Goal: Communication & Community: Answer question/provide support

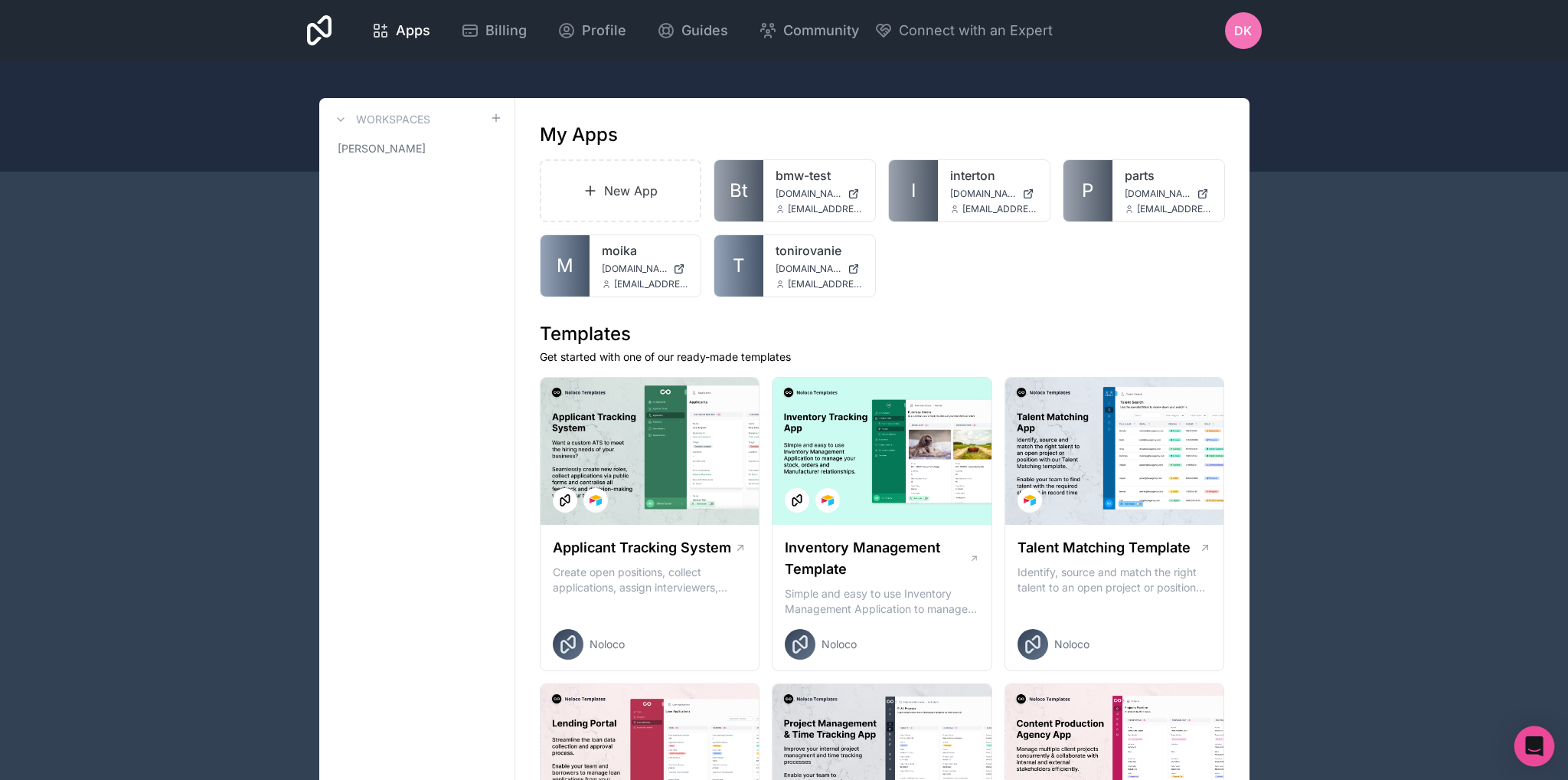
click at [1540, 745] on icon "Open Intercom Messenger" at bounding box center [1534, 746] width 18 height 20
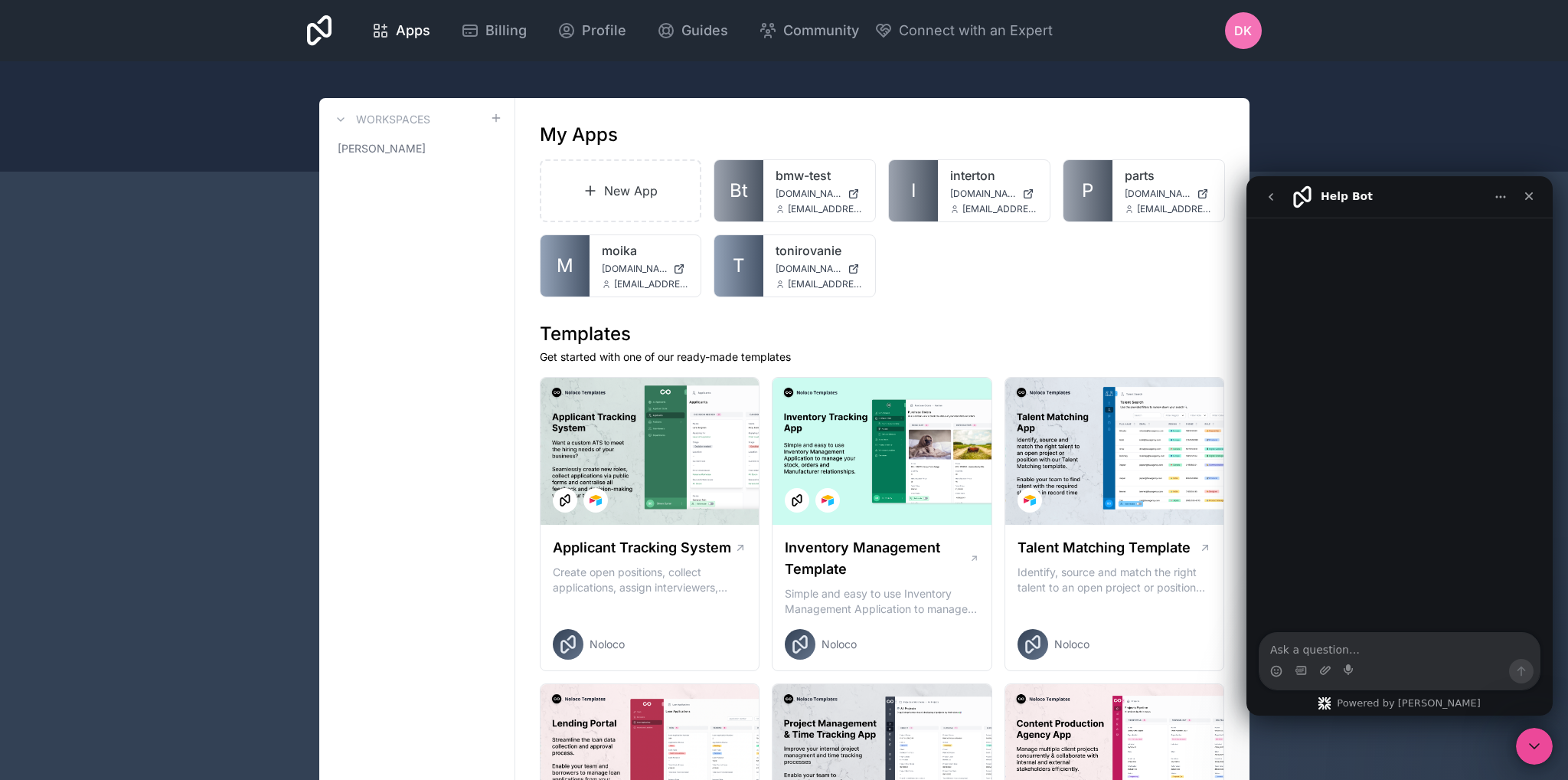
click at [1269, 190] on button "go back" at bounding box center [1271, 197] width 29 height 29
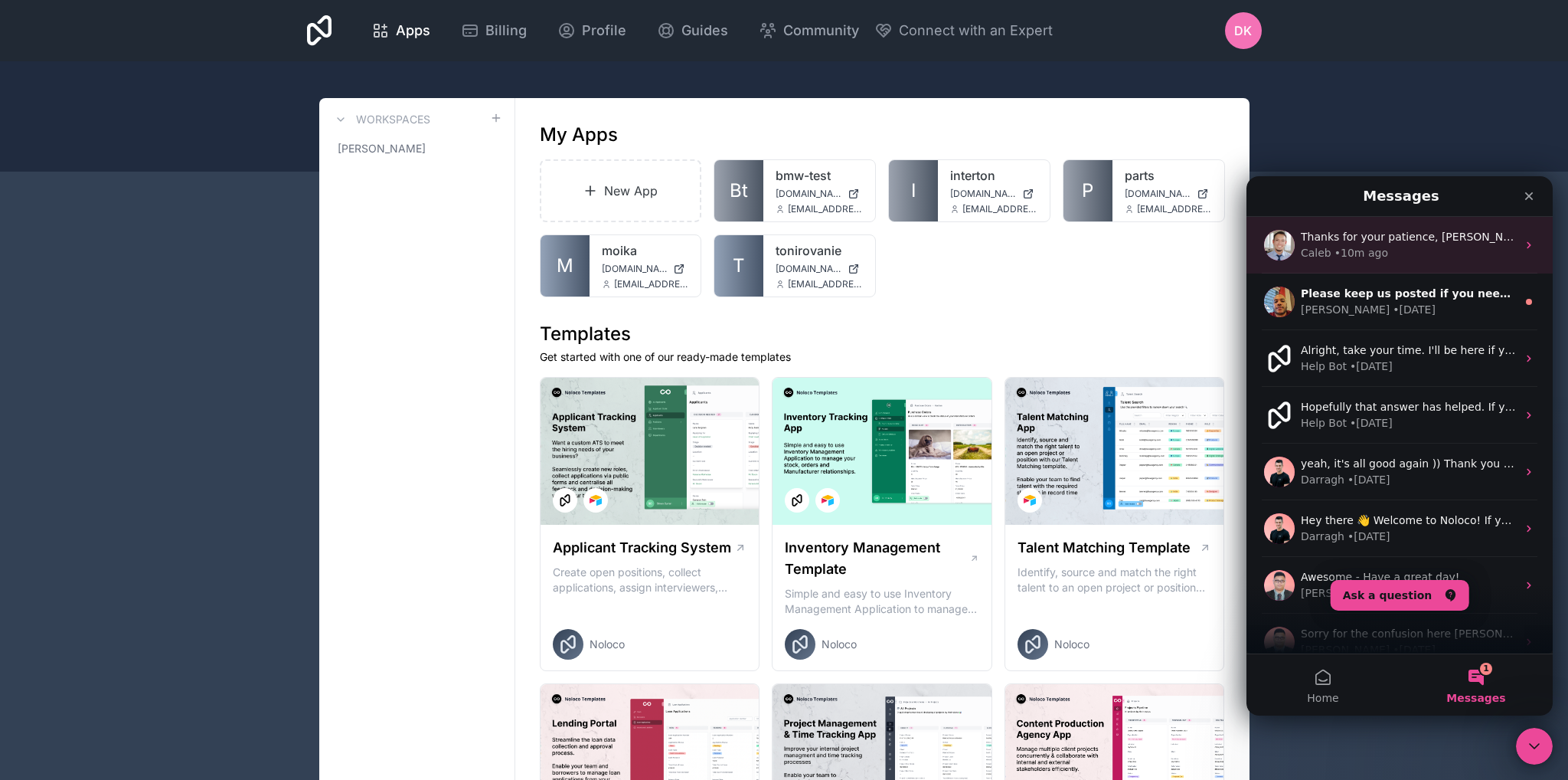
click at [1445, 247] on div "Caleb • 10m ago" at bounding box center [1408, 253] width 216 height 16
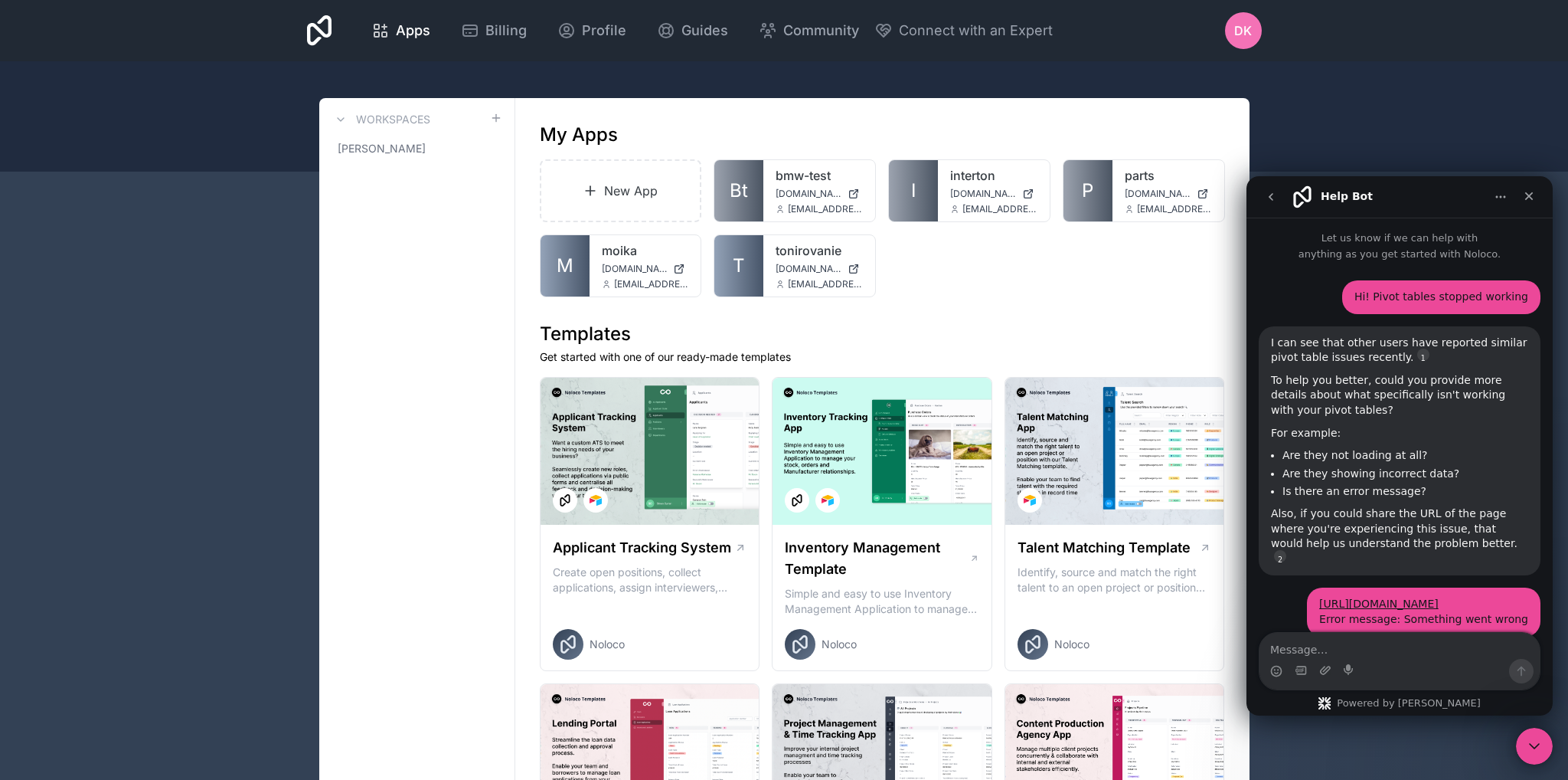
scroll to position [1929, 0]
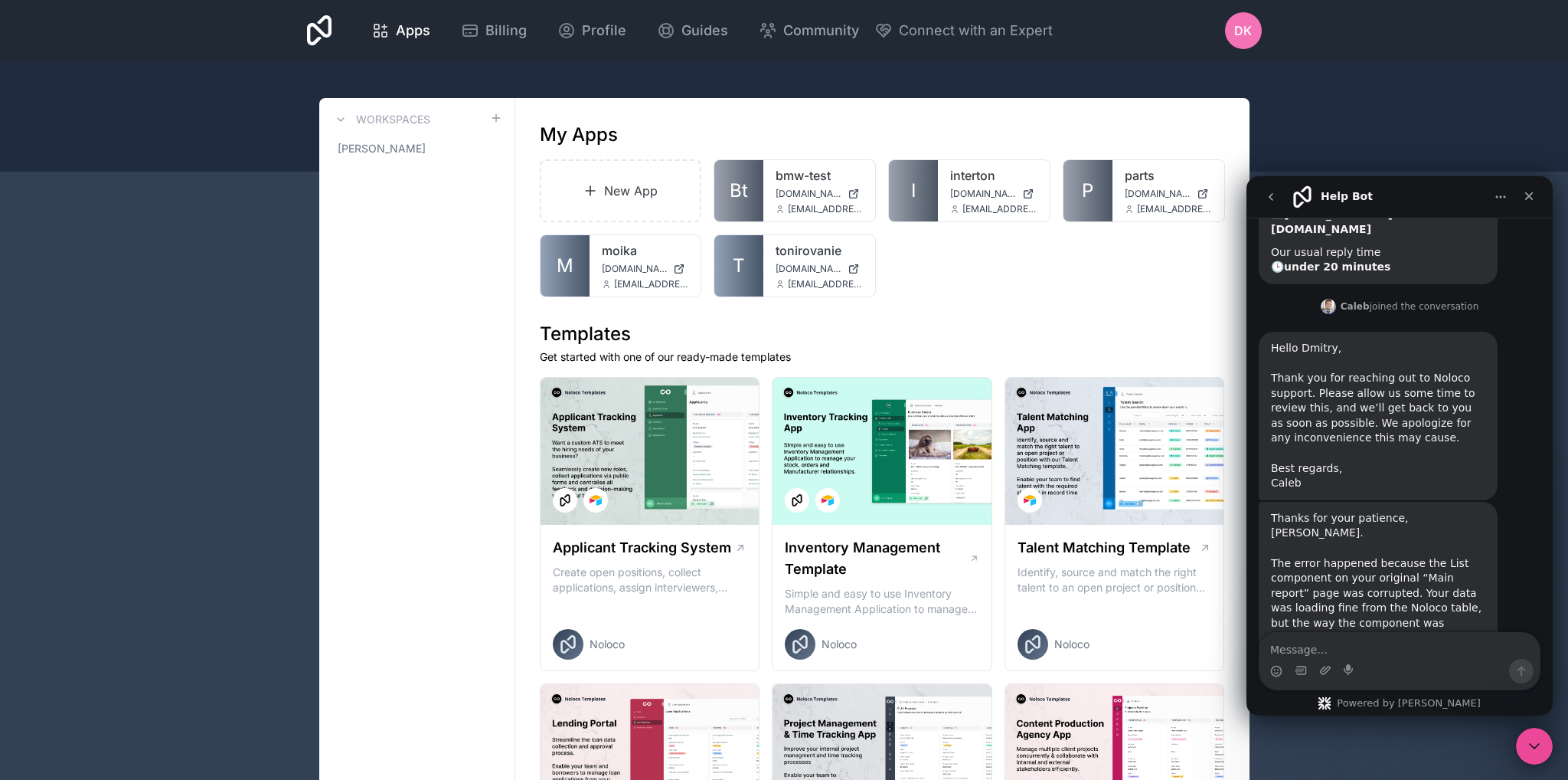
click at [1263, 195] on button "go back" at bounding box center [1271, 197] width 29 height 29
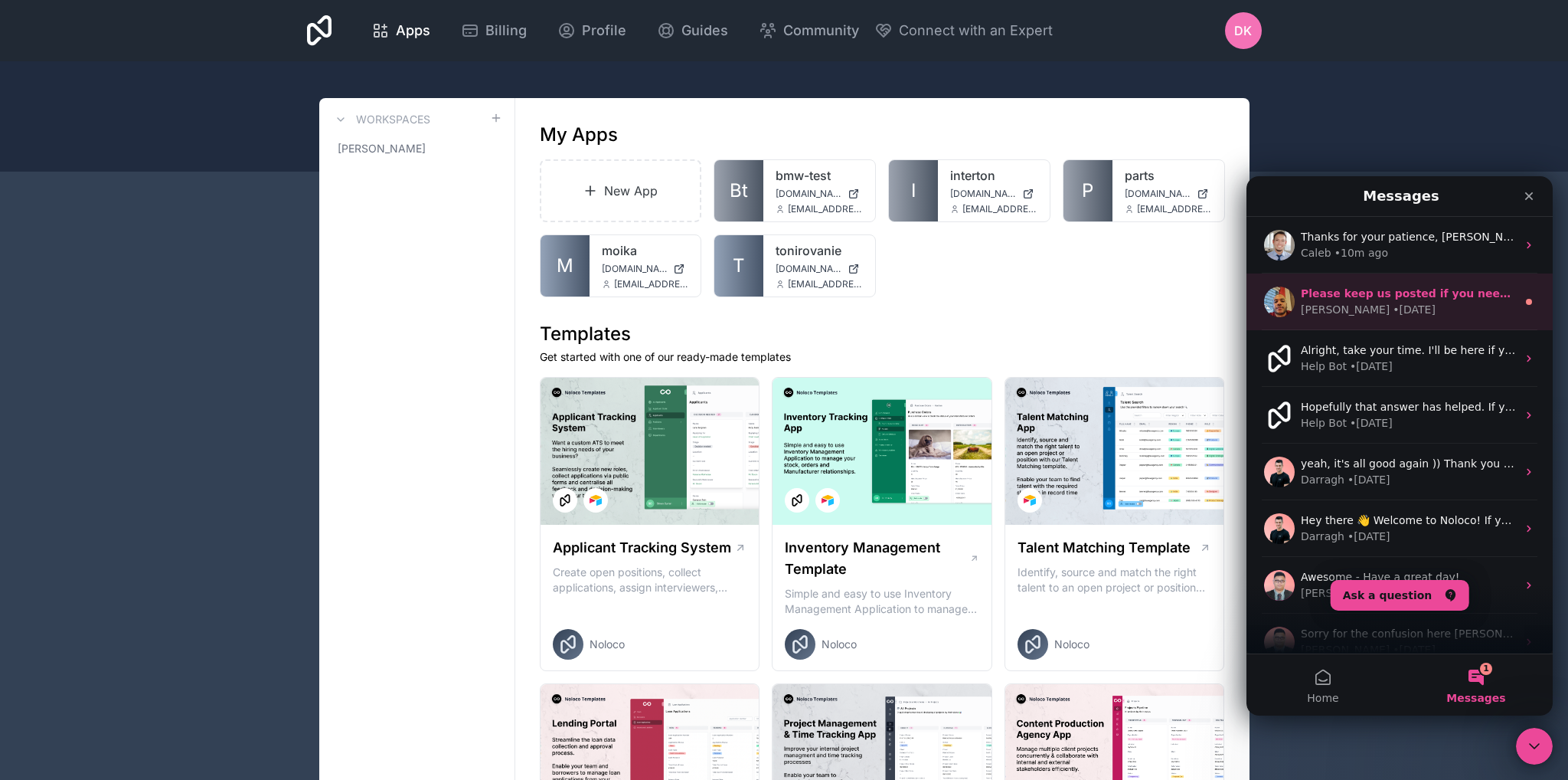
click at [1452, 304] on div "[PERSON_NAME] • [DATE]" at bounding box center [1408, 310] width 216 height 16
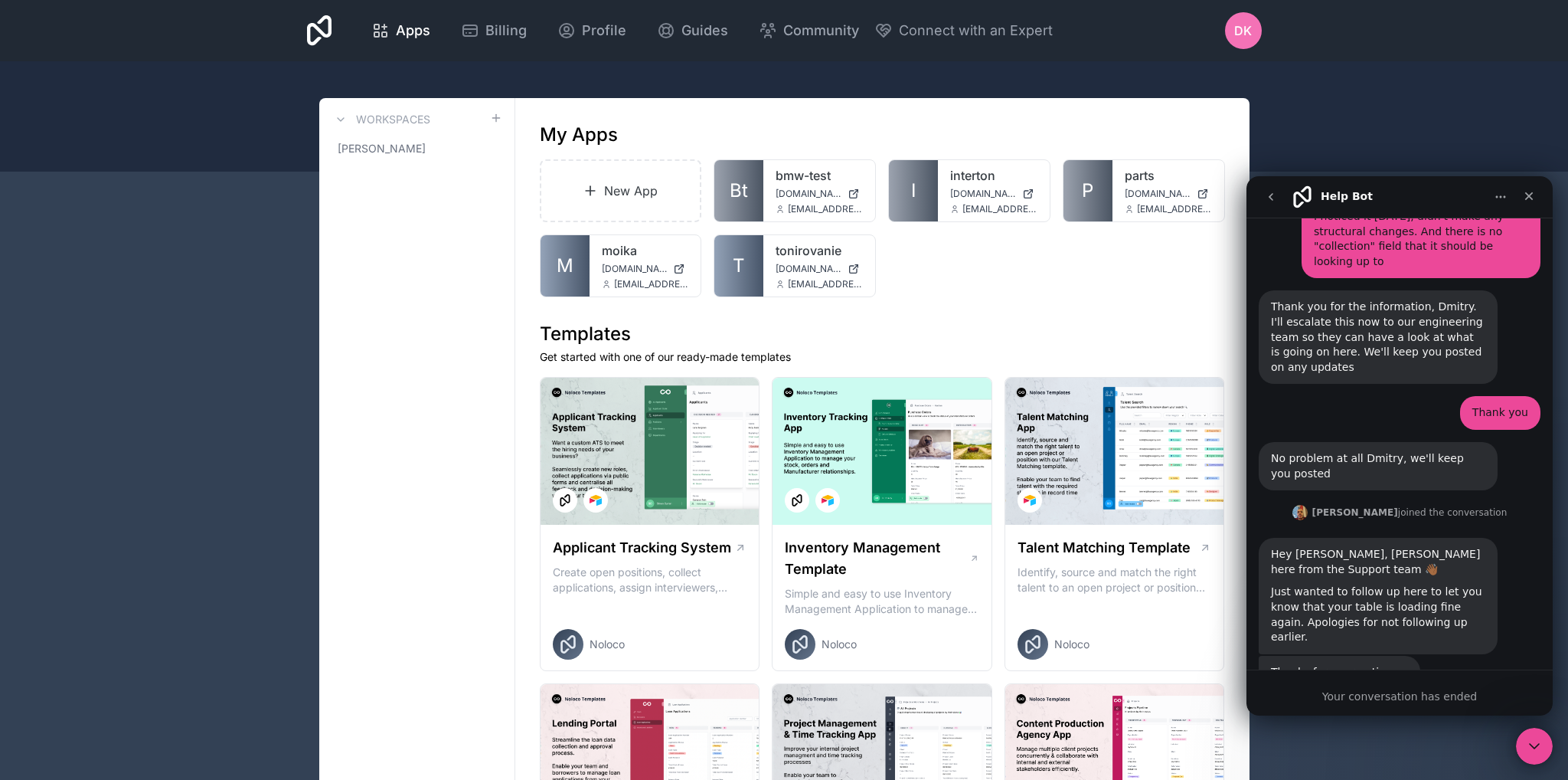
scroll to position [1612, 0]
click at [1271, 196] on icon "go back" at bounding box center [1271, 197] width 12 height 12
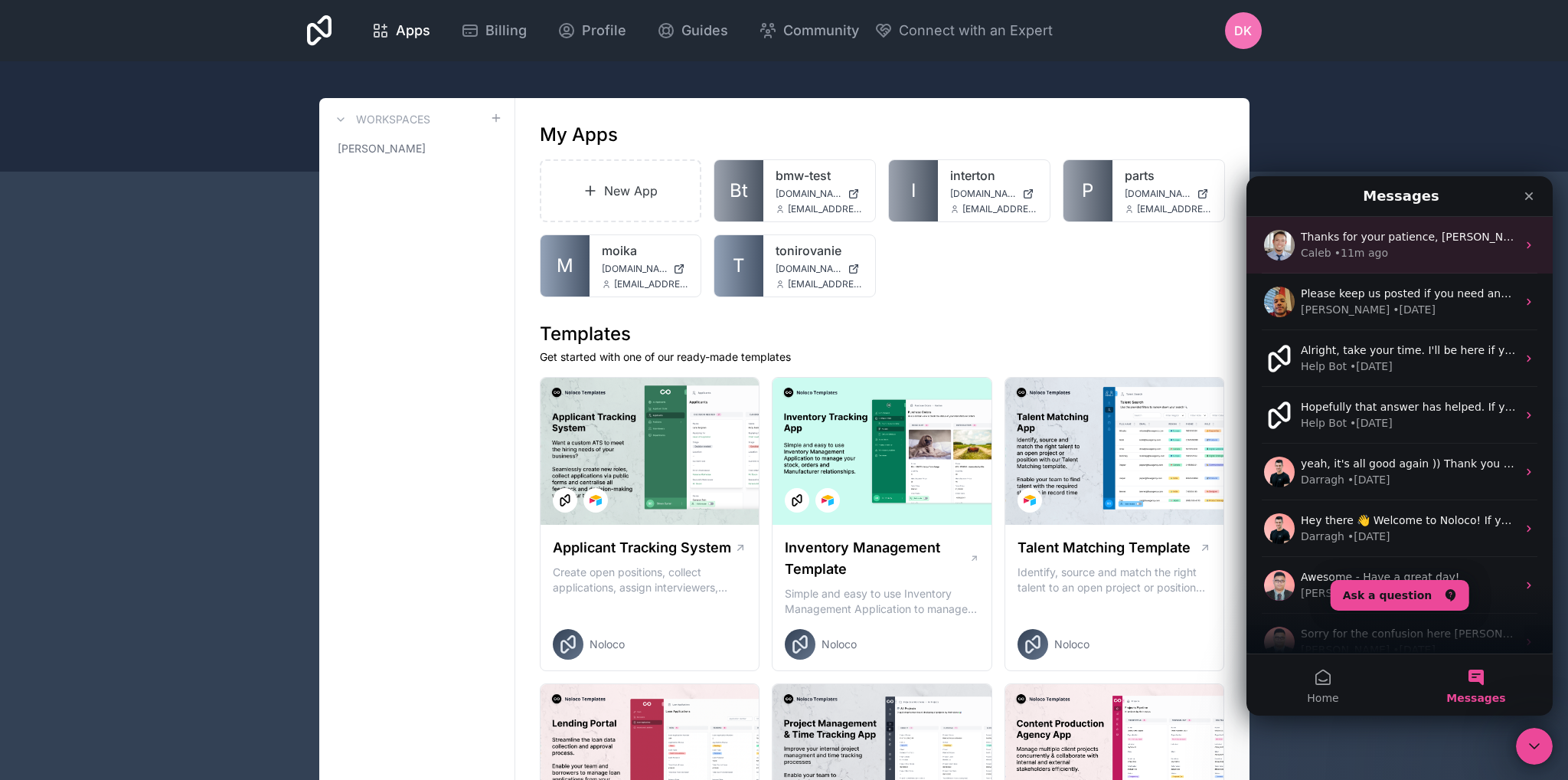
click at [1401, 244] on div "Thanks for your patience, [PERSON_NAME]. The error happened because the List co…" at bounding box center [1408, 237] width 216 height 16
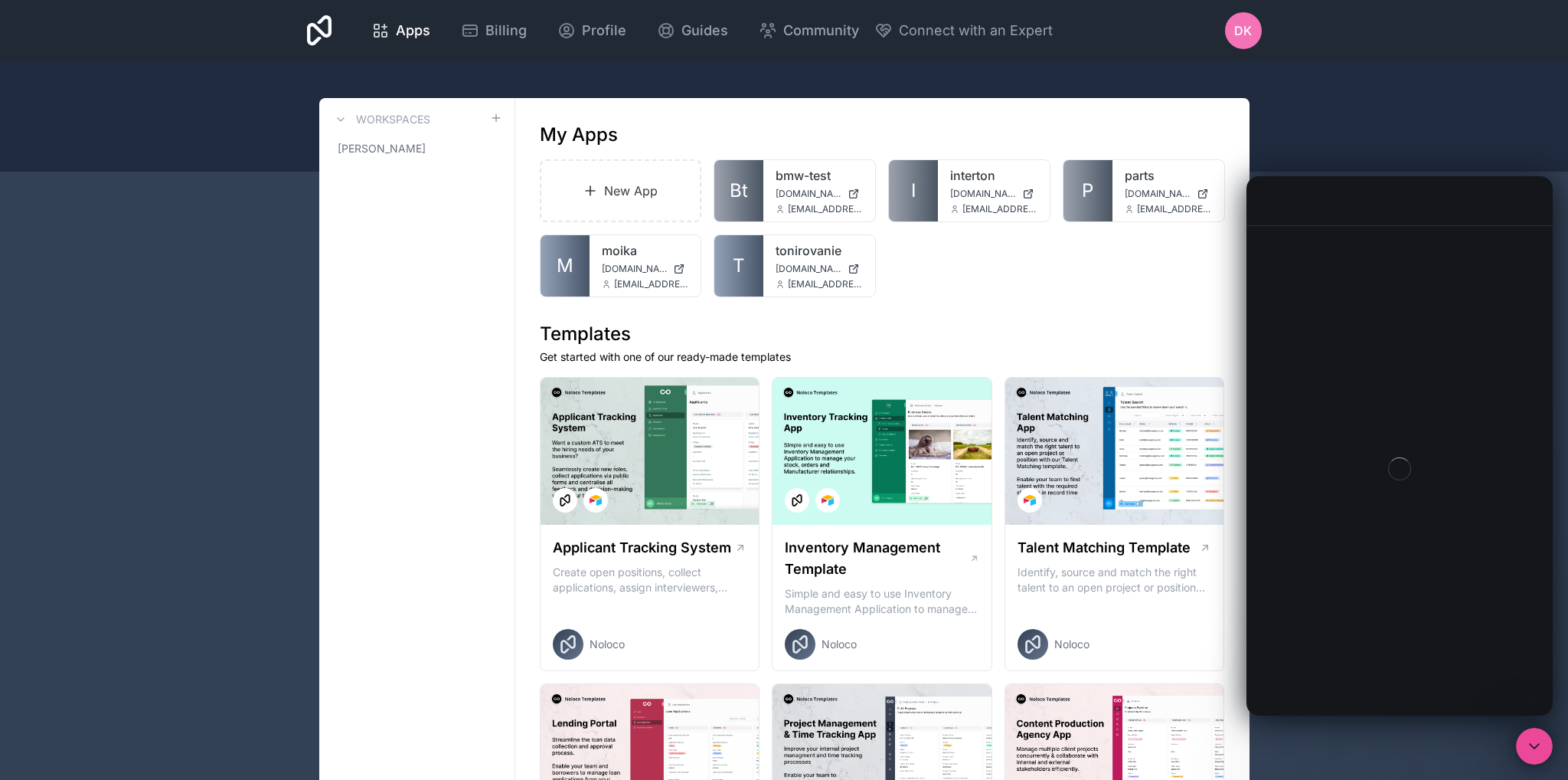
scroll to position [1929, 0]
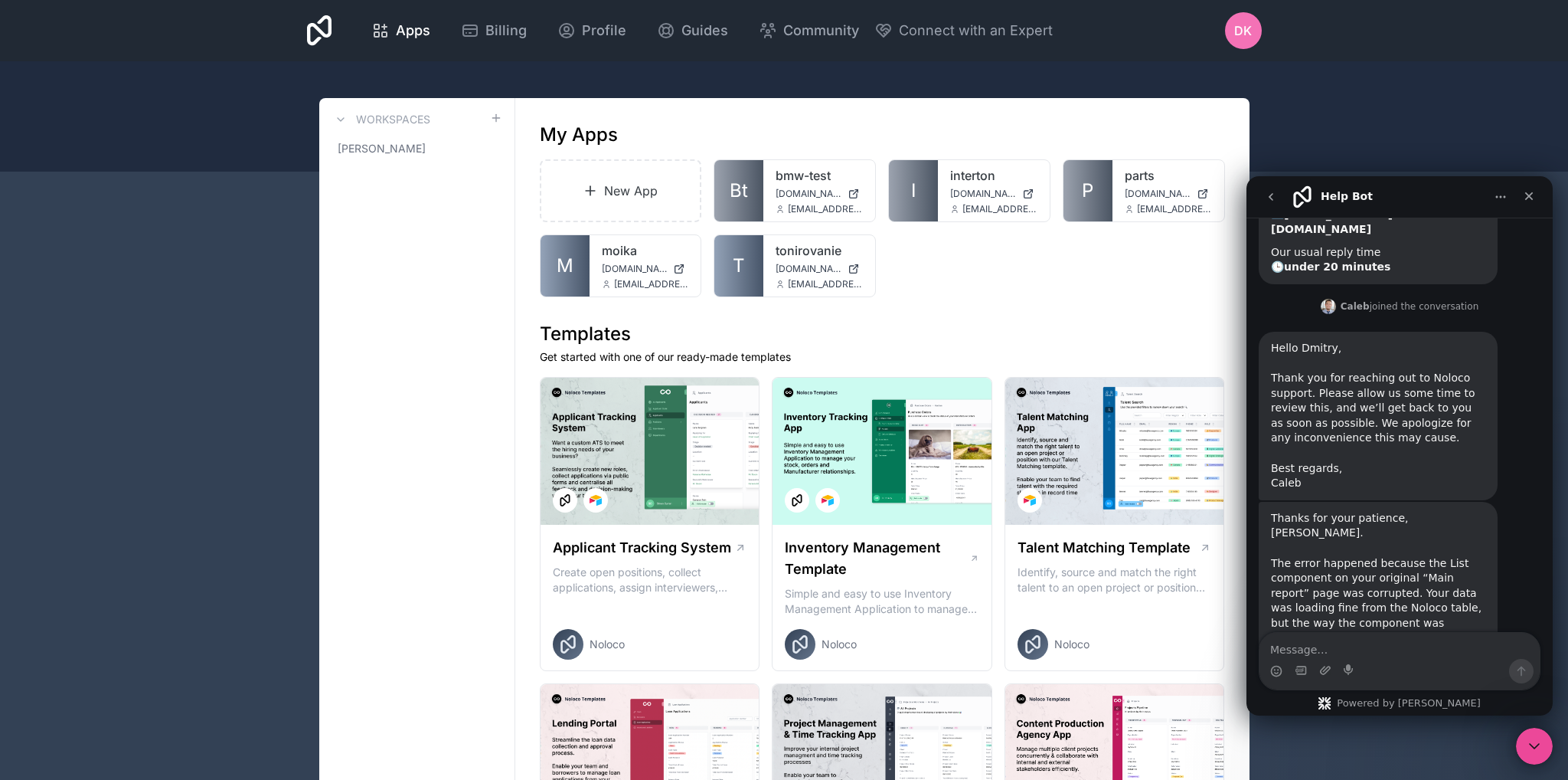
click at [1321, 649] on textarea "Message…" at bounding box center [1400, 646] width 280 height 26
type textarea "[PERSON_NAME]"
type textarea "Thank you!"
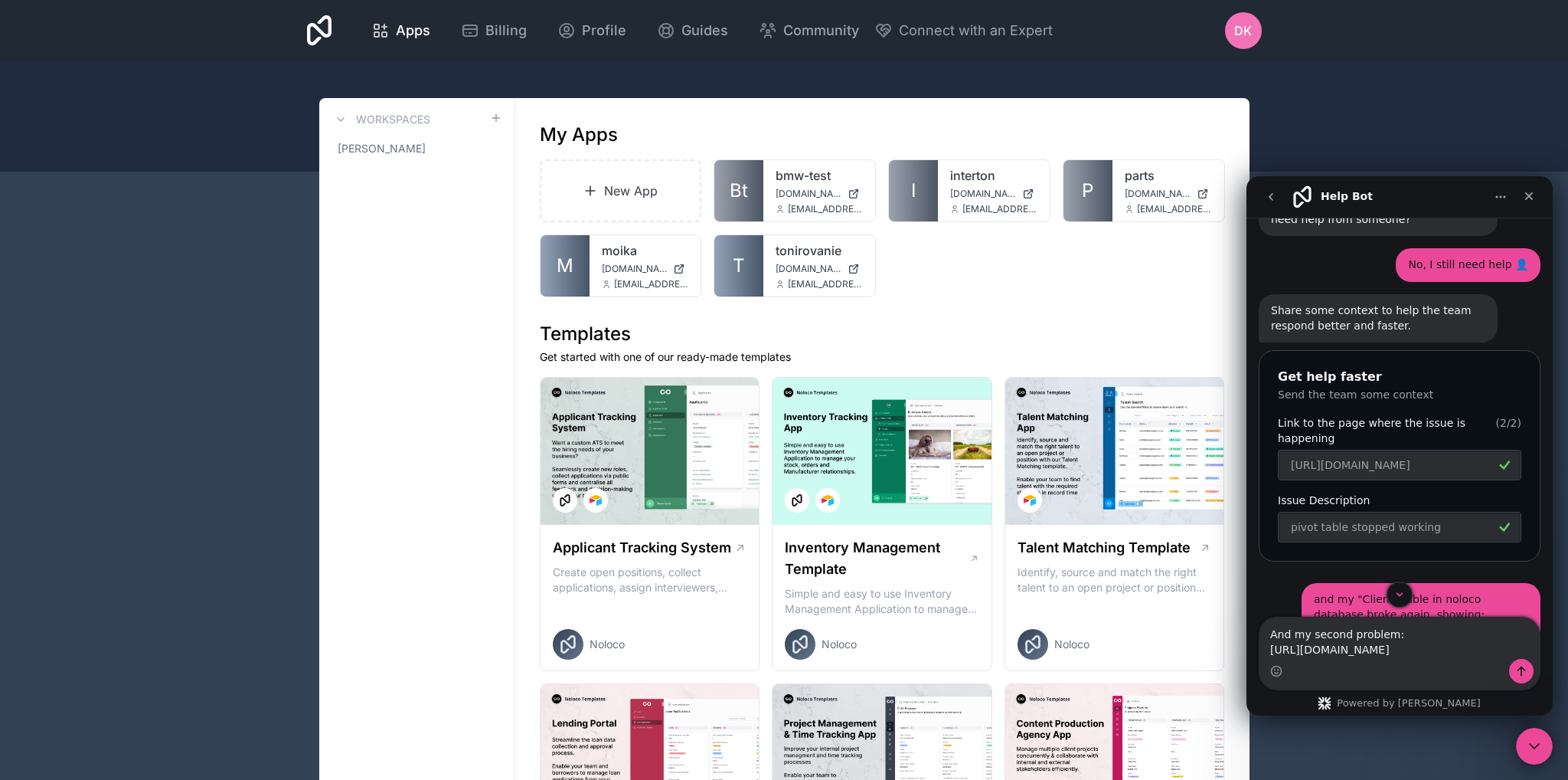
scroll to position [1394, 0]
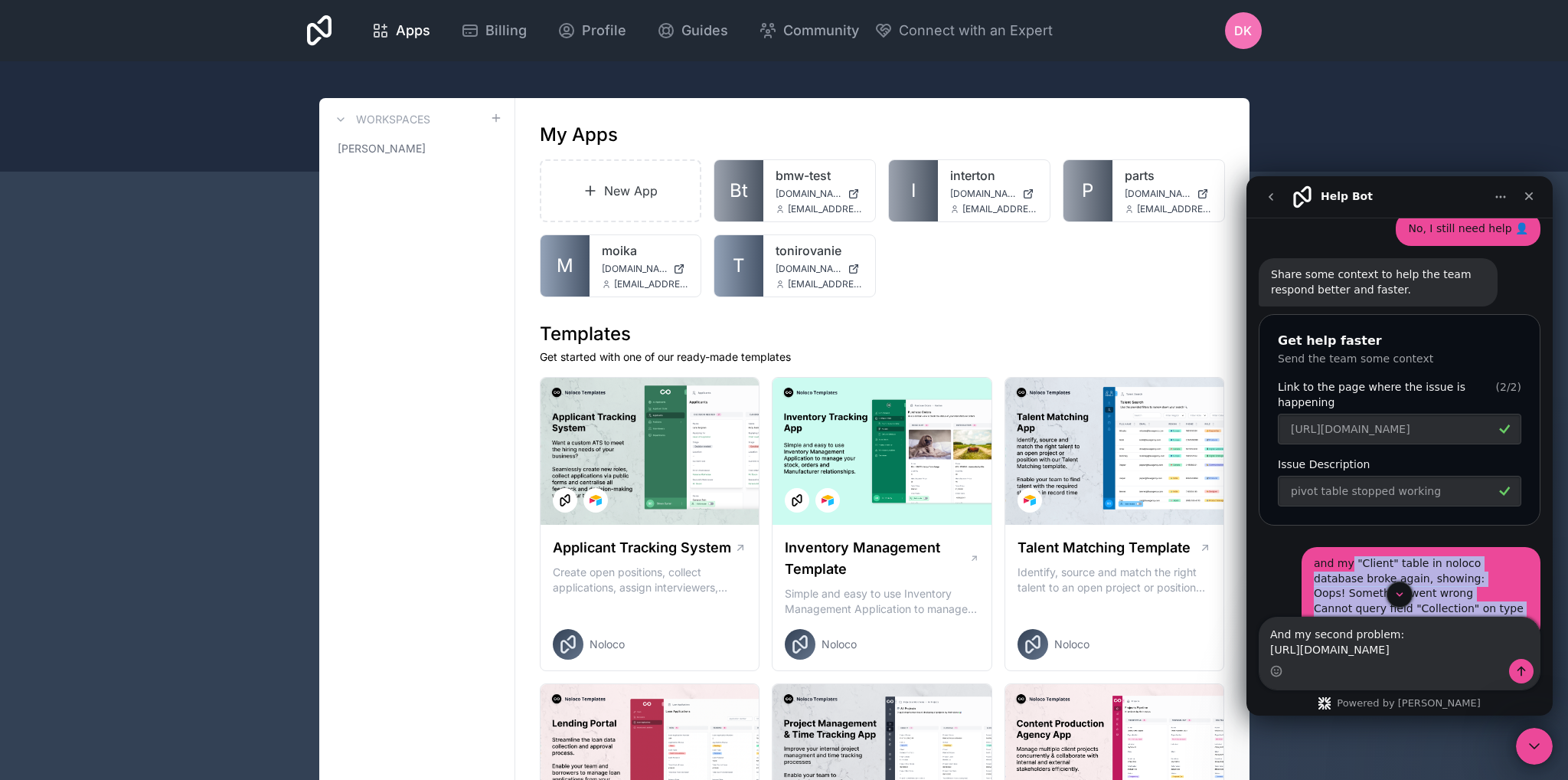
drag, startPoint x: 1350, startPoint y: 491, endPoint x: 1519, endPoint y: 564, distance: 184.1
click at [1519, 564] on div "and my "Client" table in noloco database broke again, showing: Oops! Something …" at bounding box center [1421, 594] width 239 height 94
copy div ""Client" table in noloco database broke again, showing: Oops! Something went wr…"
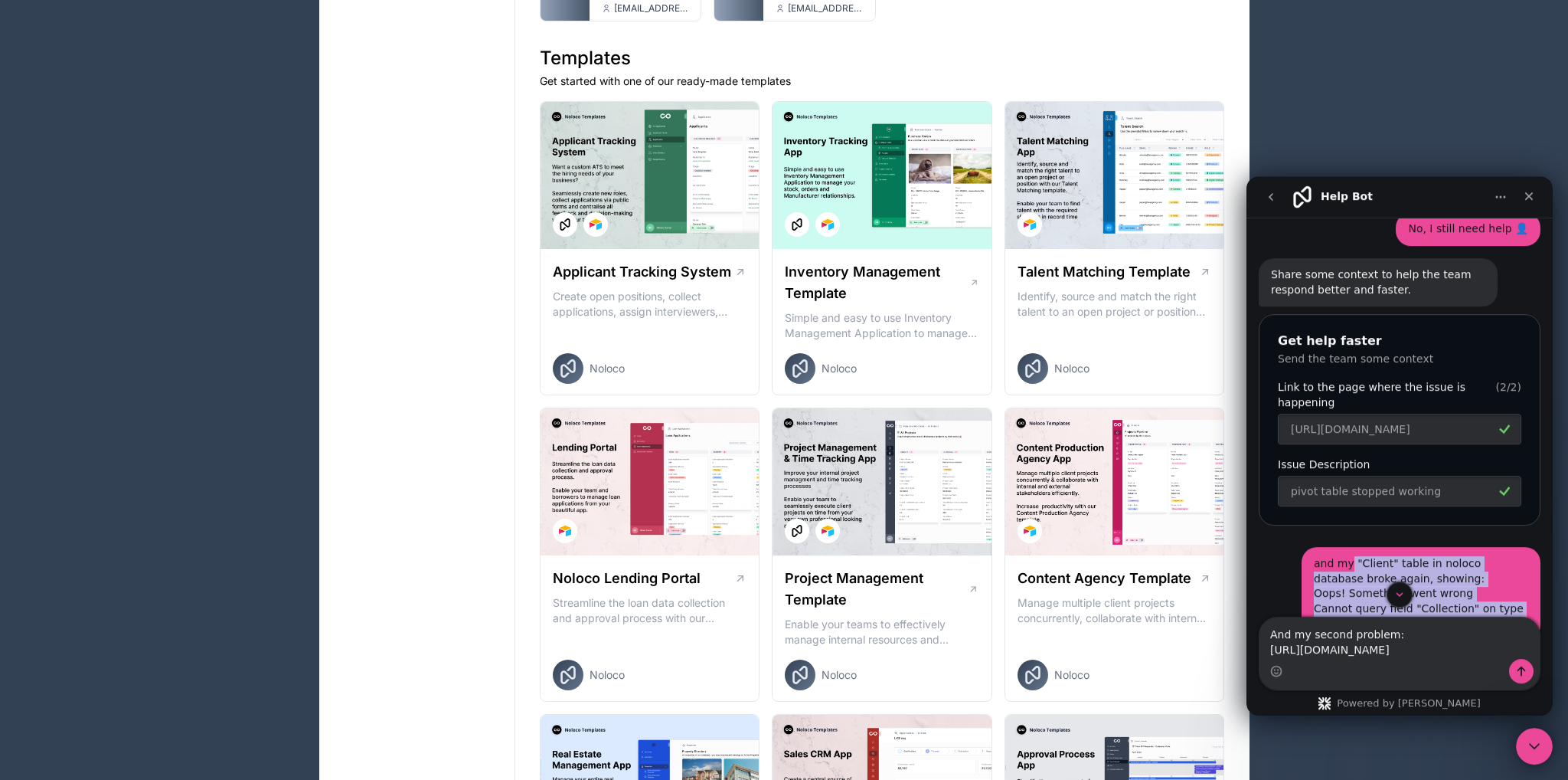
scroll to position [404, 0]
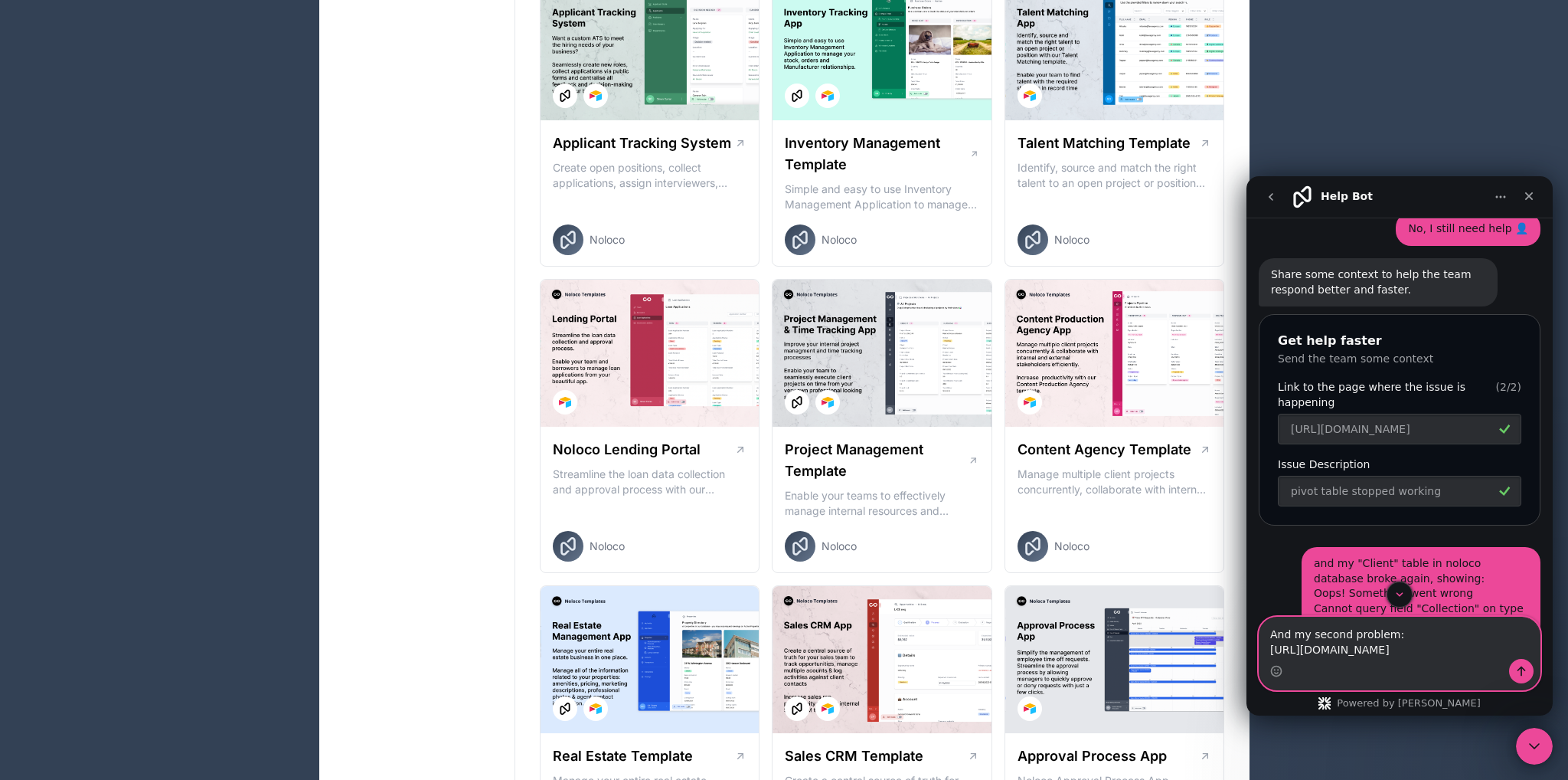
click at [1513, 649] on textarea "And my second problem: [URL][DOMAIN_NAME]" at bounding box center [1400, 638] width 280 height 41
paste textarea ""Client" table in noloco database broke again, showing: Oops! Something went wr…"
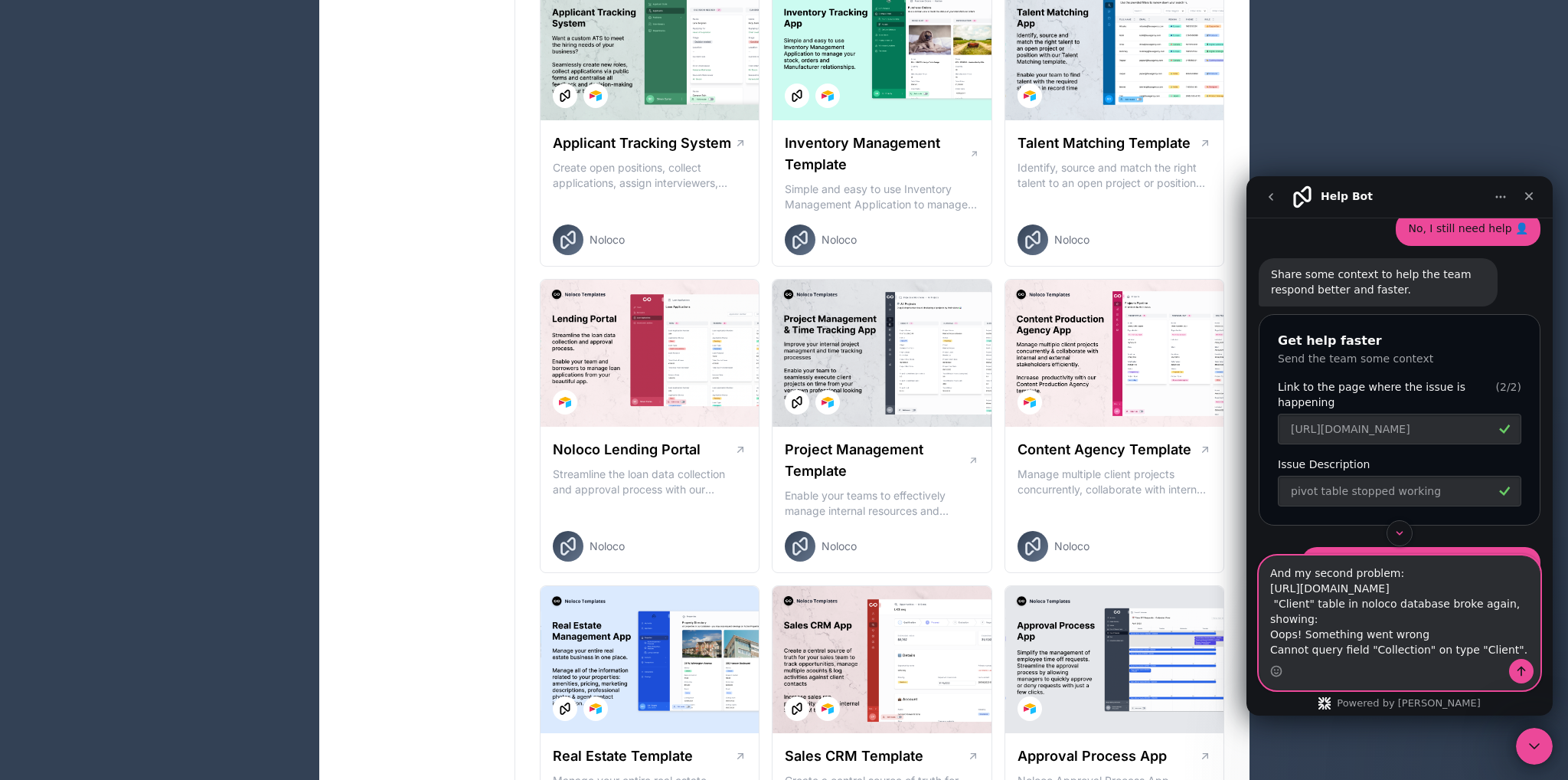
type textarea "And my second problem: [URL][DOMAIN_NAME] "Client" table in noloco database bro…"
click at [1527, 666] on icon "Send a message…" at bounding box center [1521, 671] width 12 height 12
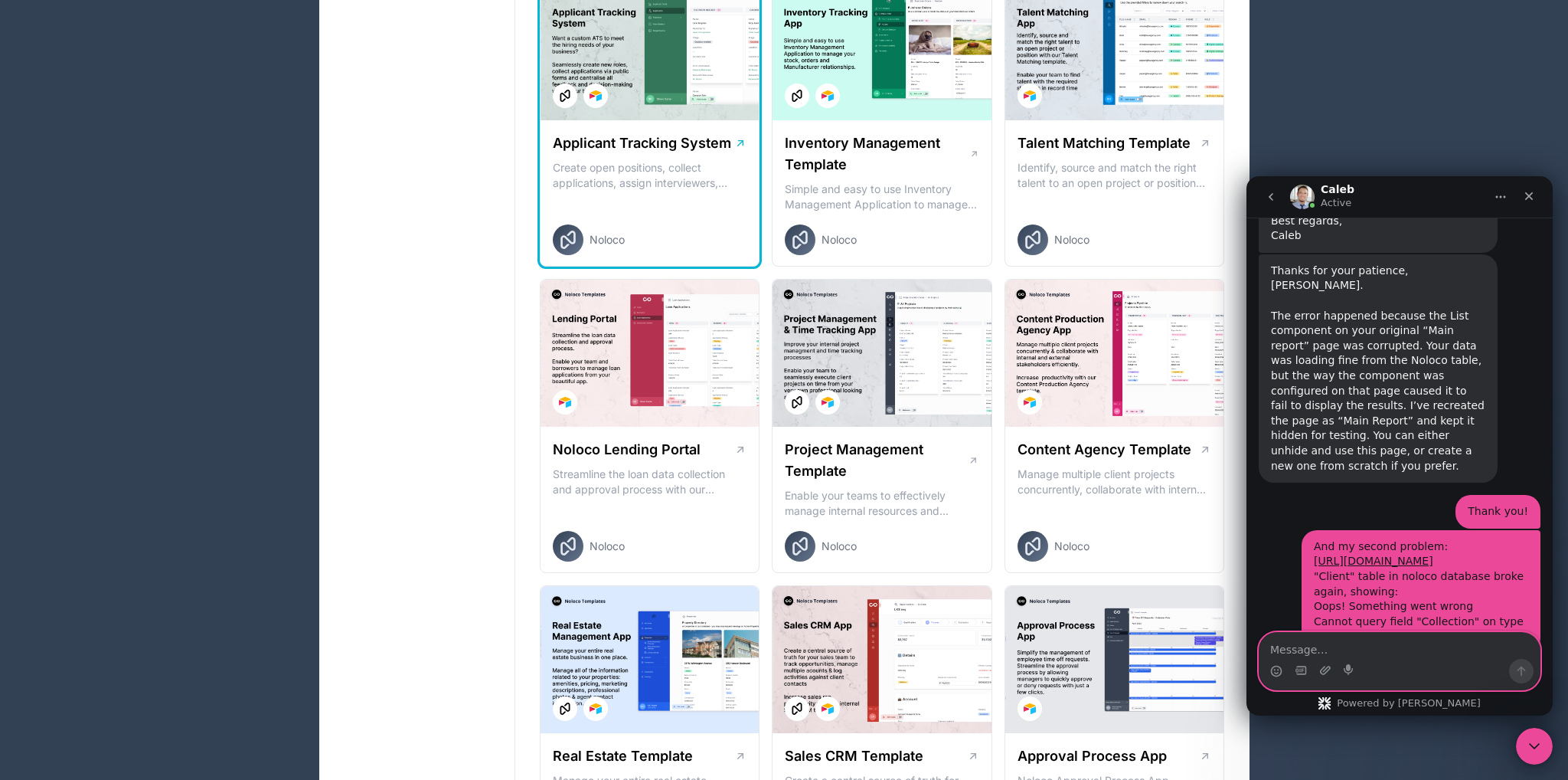
scroll to position [2176, 0]
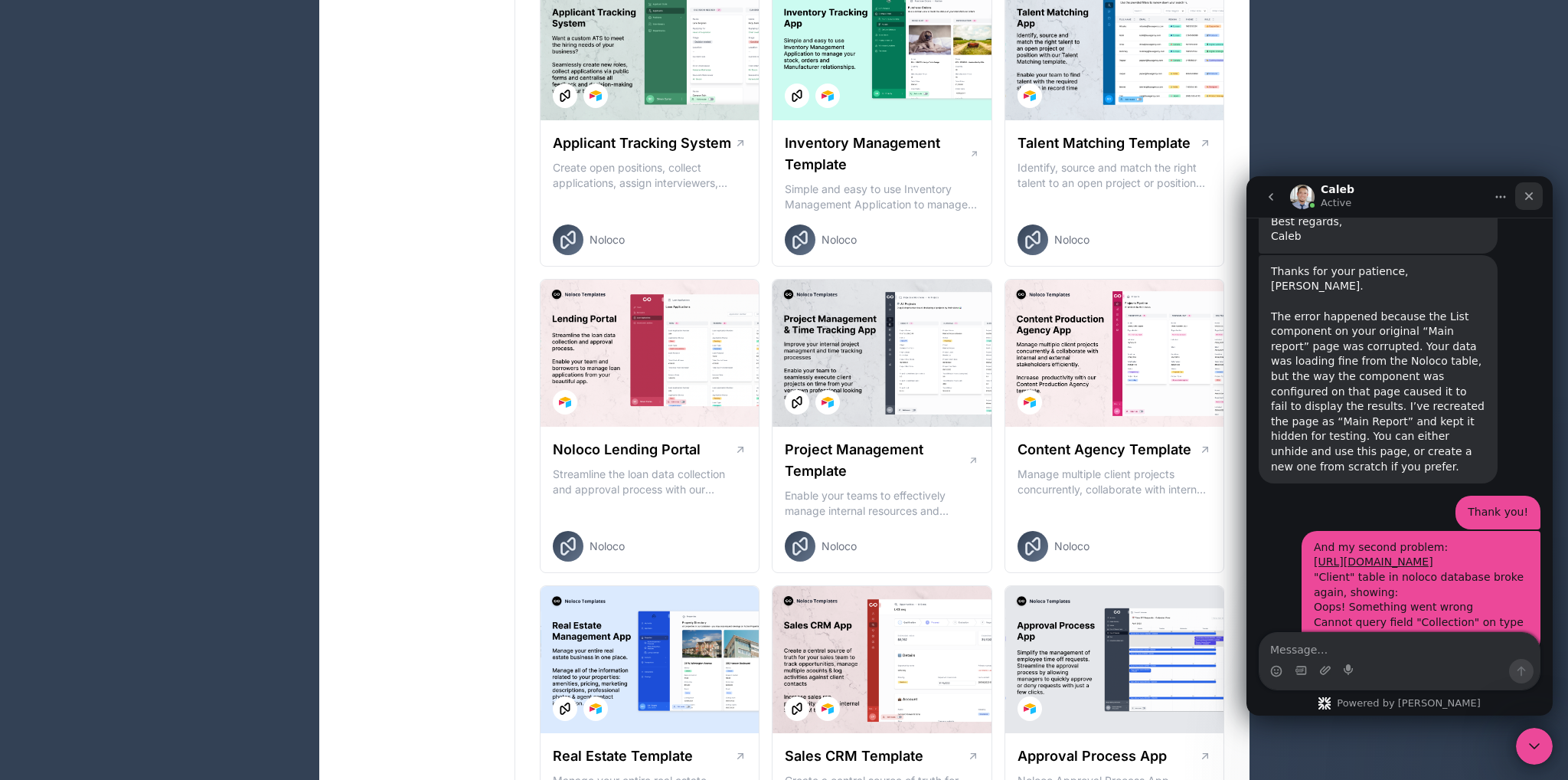
click at [1531, 195] on icon "Close" at bounding box center [1529, 197] width 9 height 9
